Goal: Information Seeking & Learning: Understand process/instructions

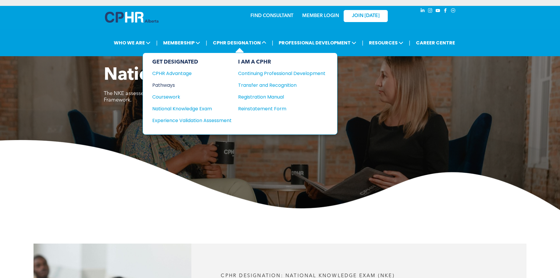
click at [174, 81] on div "Pathways" at bounding box center [187, 84] width 71 height 7
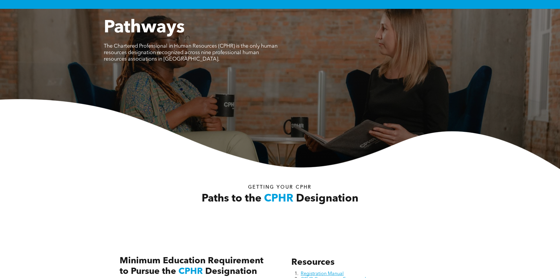
scroll to position [147, 0]
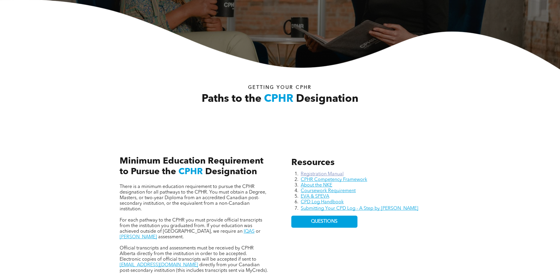
click at [330, 172] on link "Registration Manual" at bounding box center [322, 174] width 43 height 5
